Goal: Check status: Check status

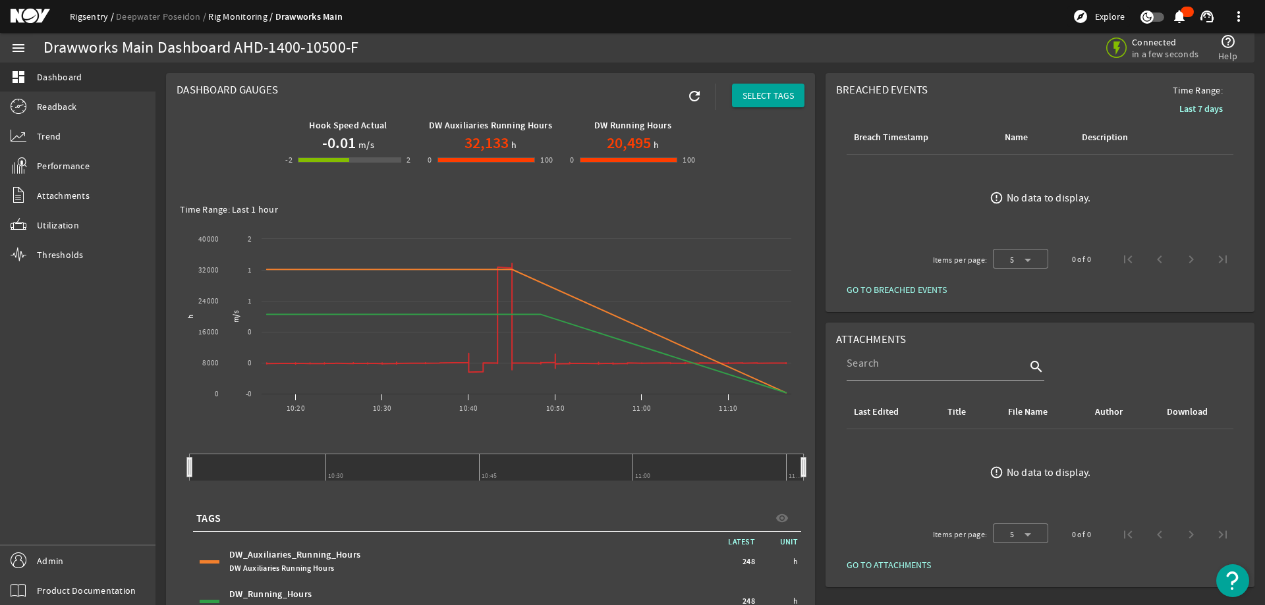
click at [80, 14] on link "Rigsentry" at bounding box center [93, 17] width 46 height 12
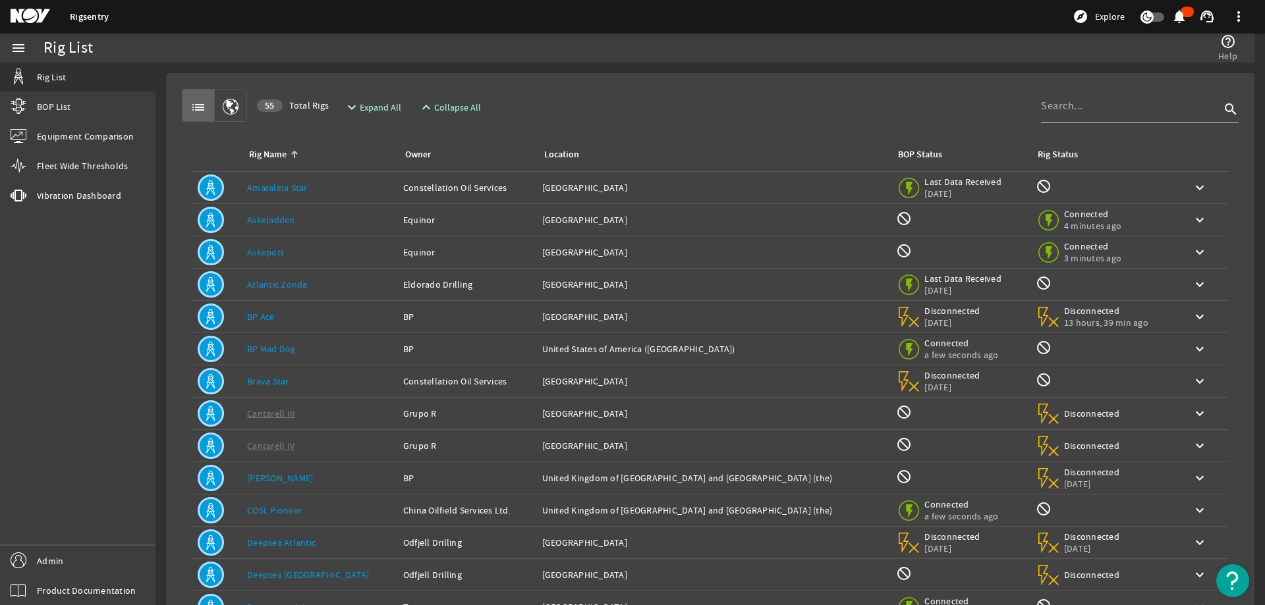
click at [567, 96] on div "list 55 Total Rigs expand_more Expand All expand_less Collapse All search" at bounding box center [710, 105] width 1057 height 33
click at [833, 91] on div "list 55 Total Rigs expand_more Expand All expand_less Collapse All search" at bounding box center [710, 105] width 1057 height 33
click at [1092, 111] on input at bounding box center [1130, 106] width 179 height 16
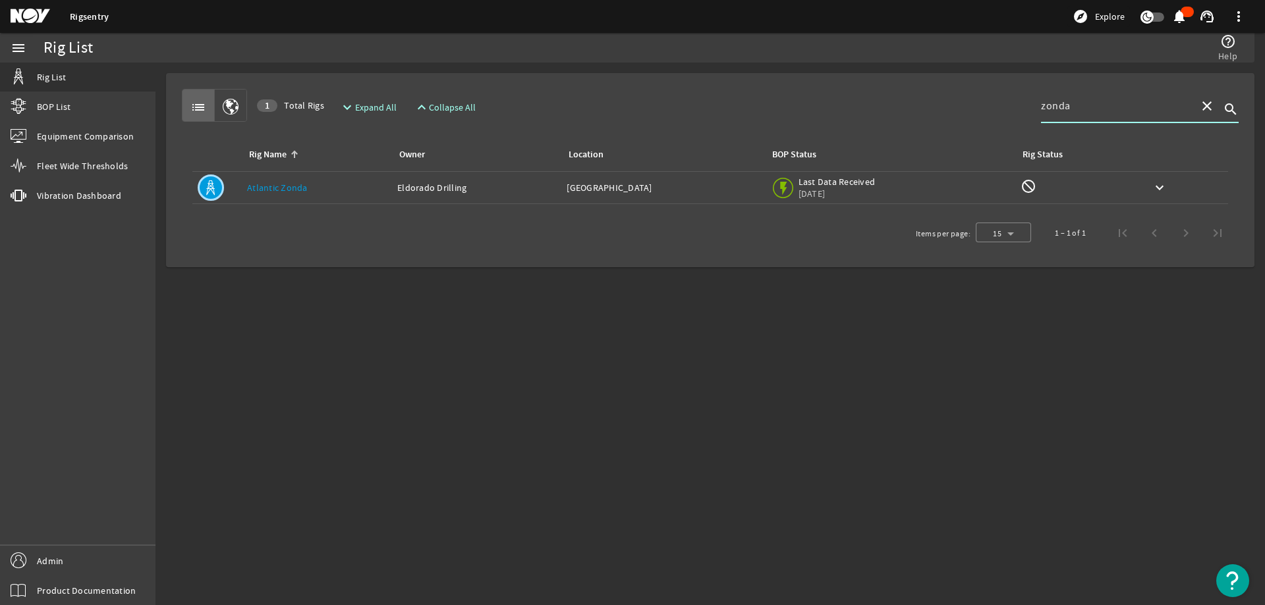
type input "zonda"
click at [449, 181] on div "Owner: Eldorado Drilling" at bounding box center [476, 187] width 159 height 13
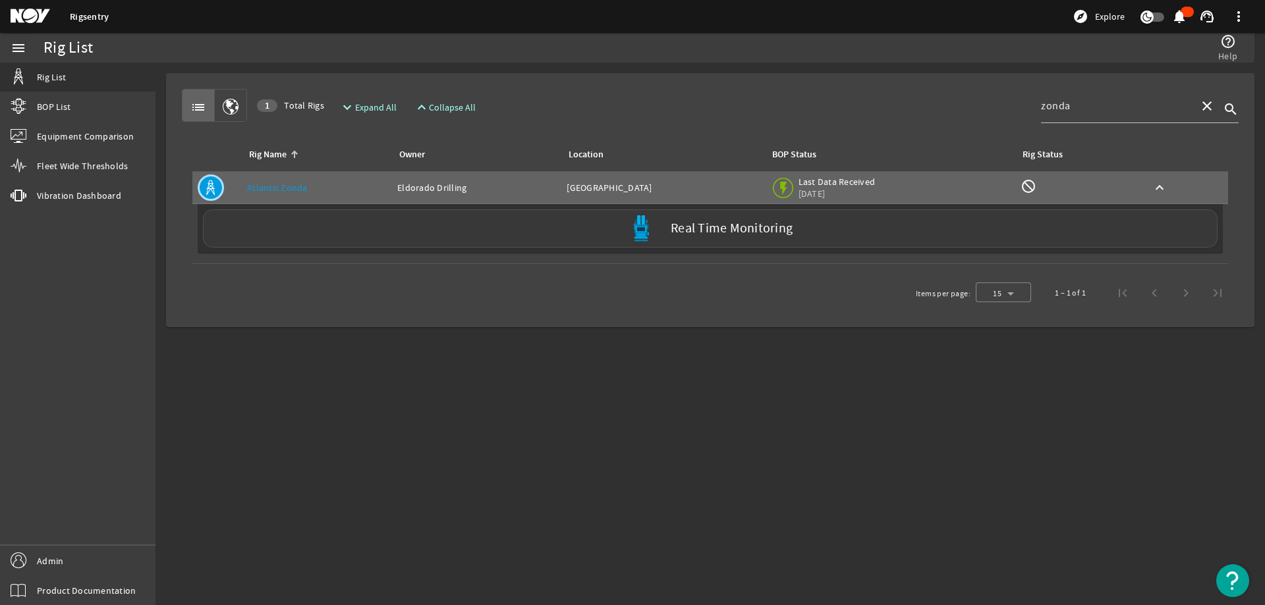
click at [348, 239] on div "Real Time Monitoring" at bounding box center [710, 229] width 1015 height 38
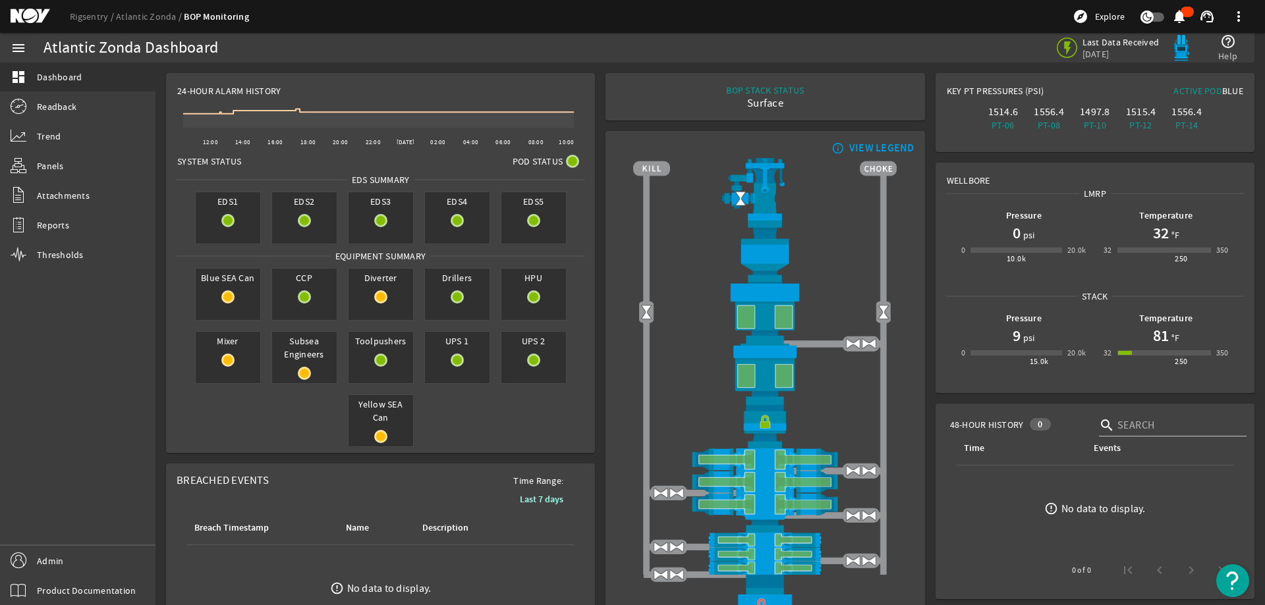
click at [600, 170] on rigsentry-mat-card "info_outline VIEW LEGEND" at bounding box center [764, 392] width 329 height 532
